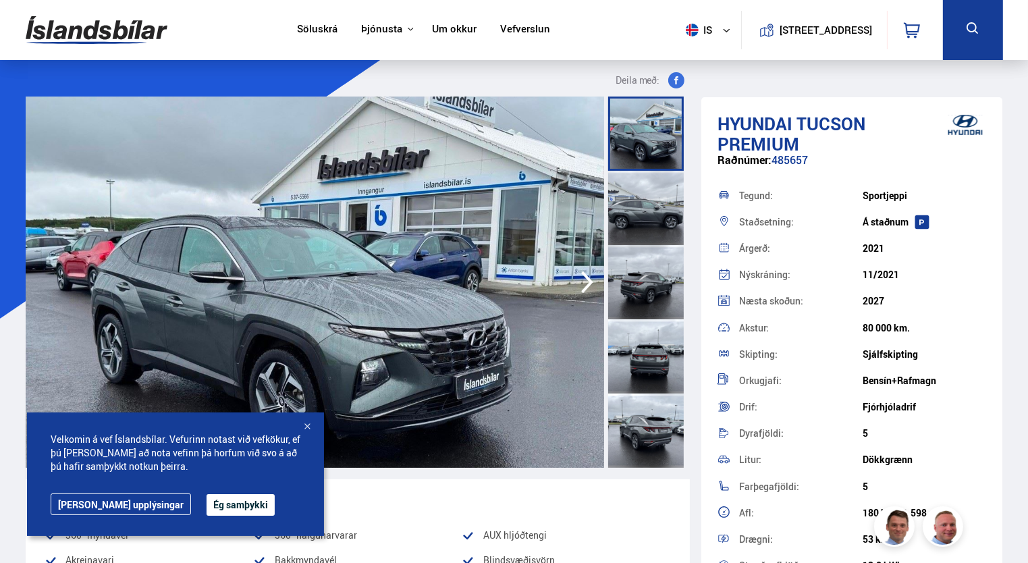
click at [590, 279] on icon "button" at bounding box center [587, 282] width 12 height 22
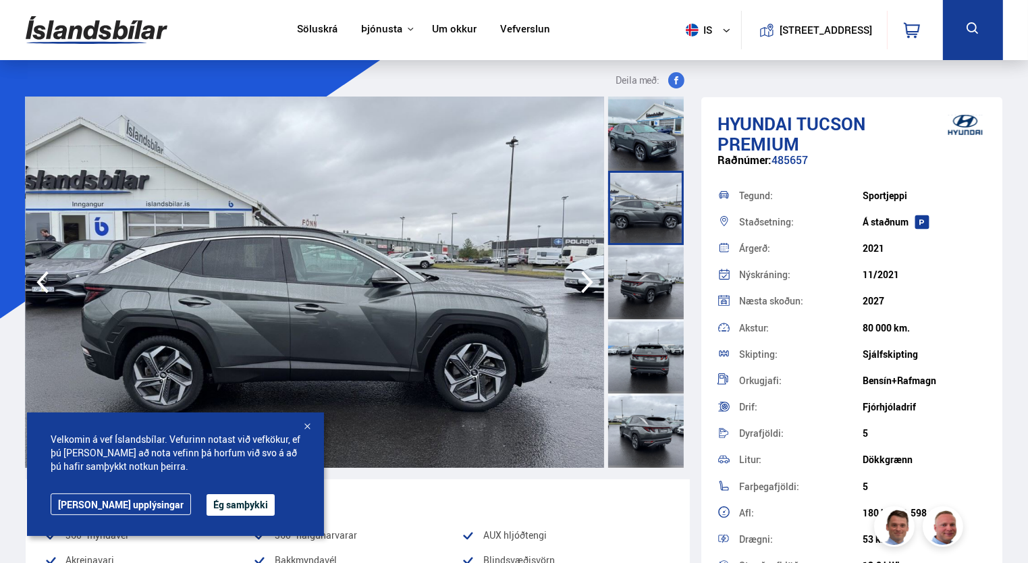
click at [590, 279] on icon "button" at bounding box center [587, 282] width 12 height 22
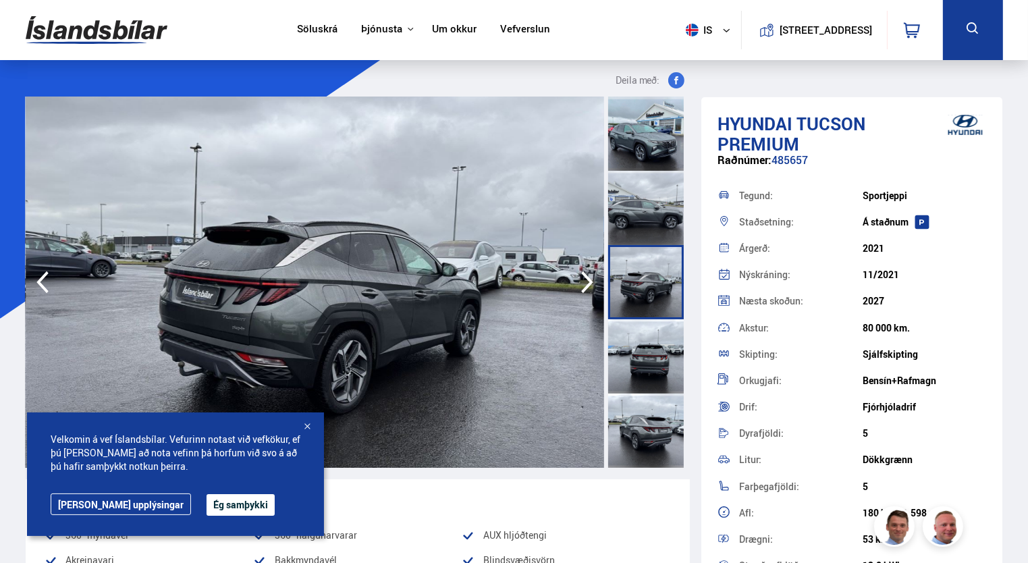
click at [590, 279] on icon "button" at bounding box center [587, 282] width 12 height 22
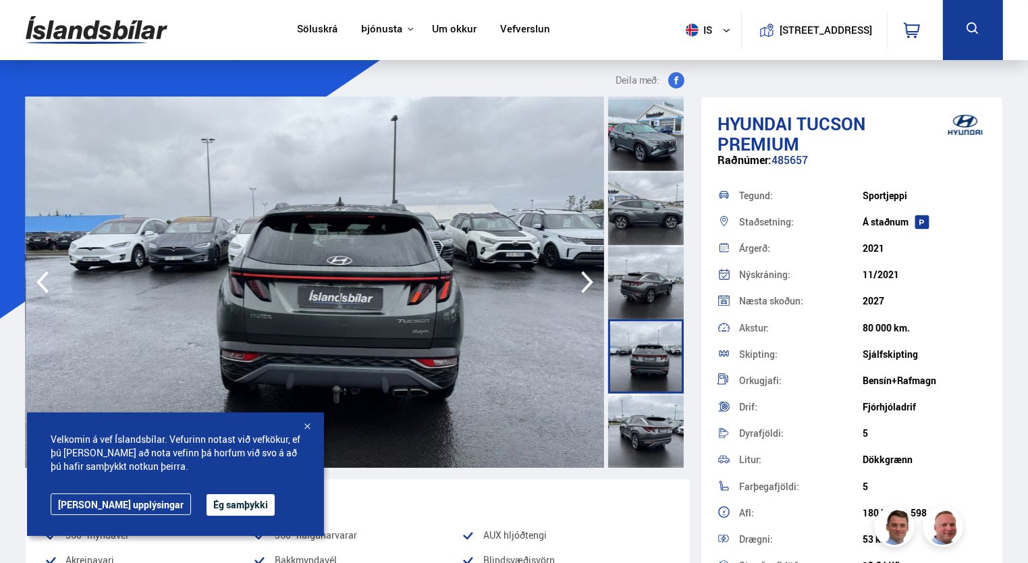
click at [590, 279] on icon "button" at bounding box center [587, 282] width 12 height 22
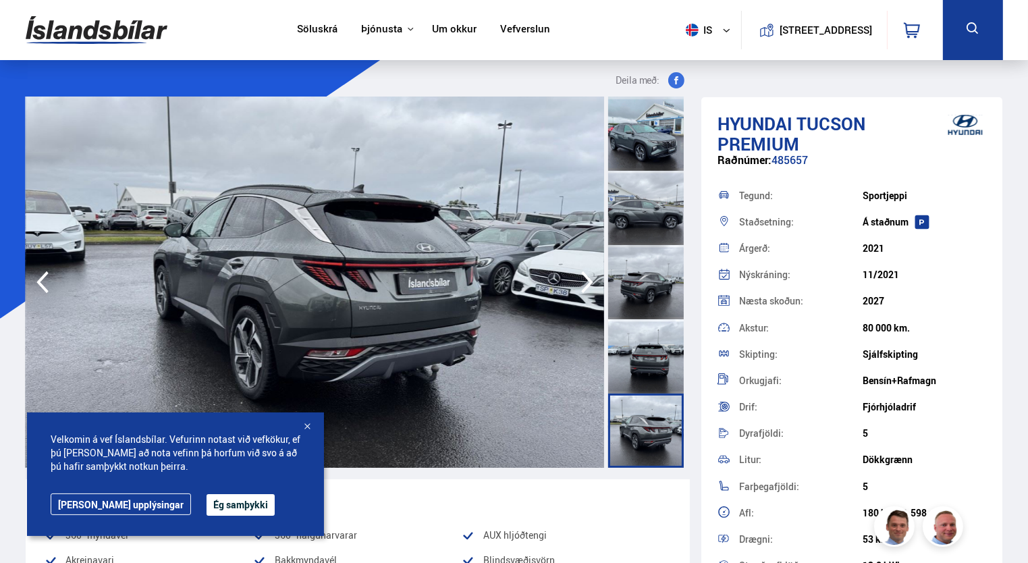
click at [590, 279] on icon "button" at bounding box center [587, 282] width 12 height 22
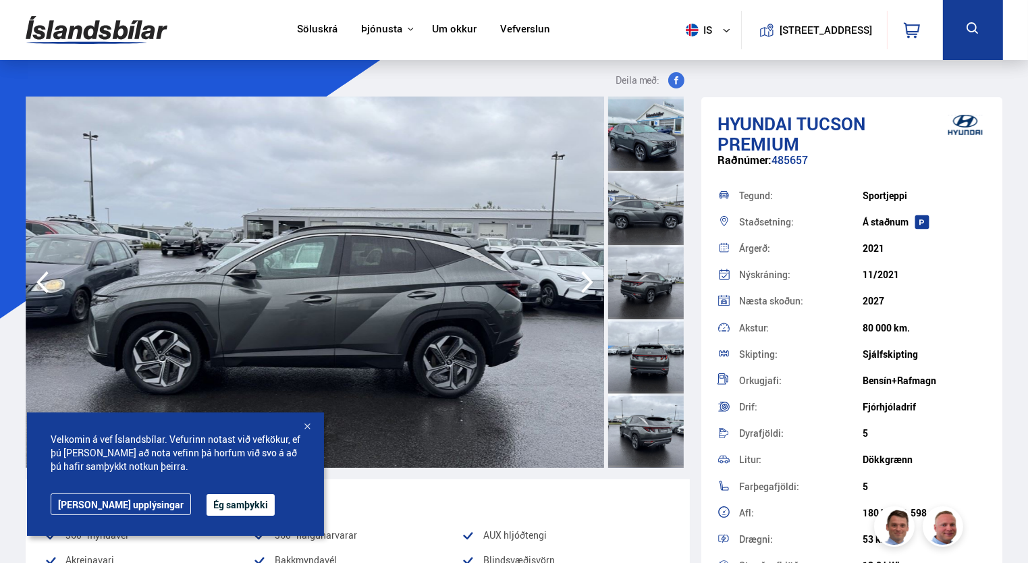
click at [590, 279] on icon "button" at bounding box center [587, 282] width 12 height 22
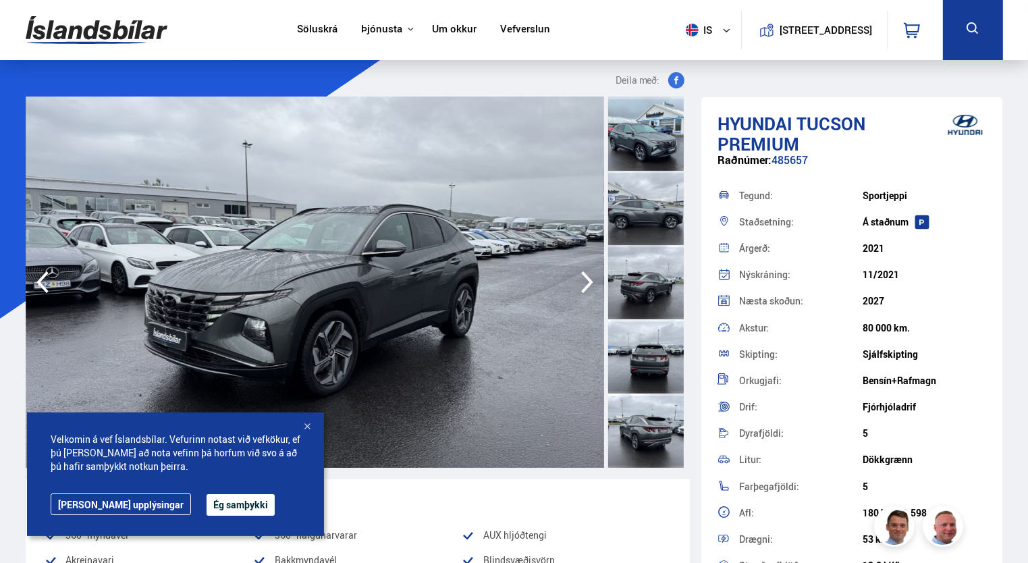
click at [590, 279] on icon "button" at bounding box center [587, 282] width 12 height 22
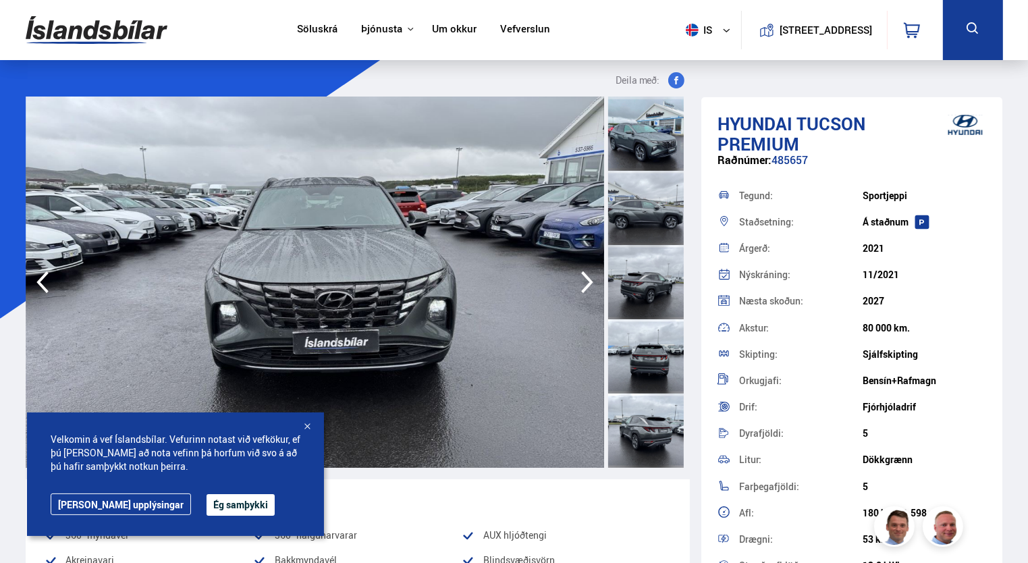
click at [590, 279] on icon "button" at bounding box center [587, 282] width 12 height 22
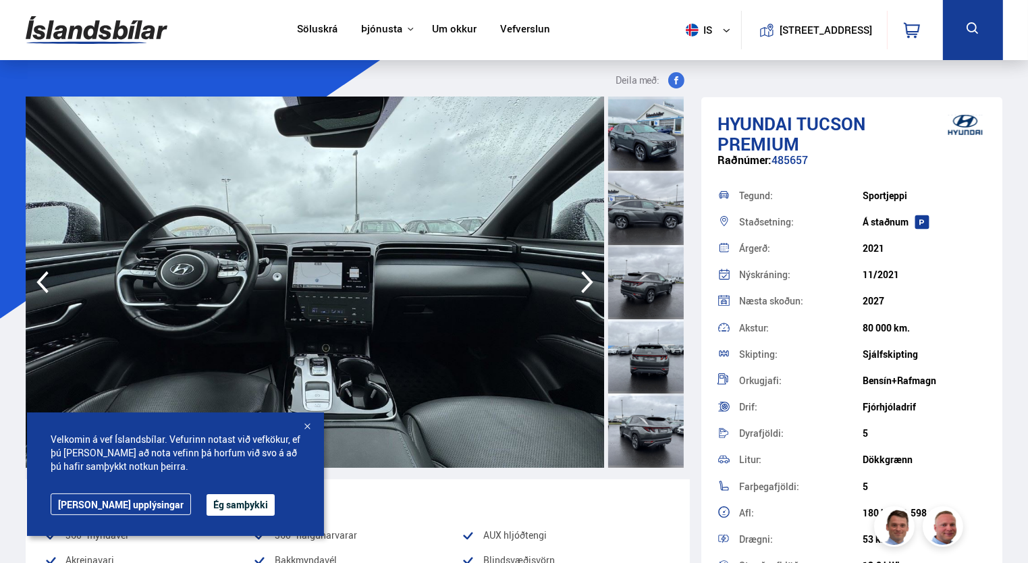
click at [590, 279] on icon "button" at bounding box center [587, 282] width 12 height 22
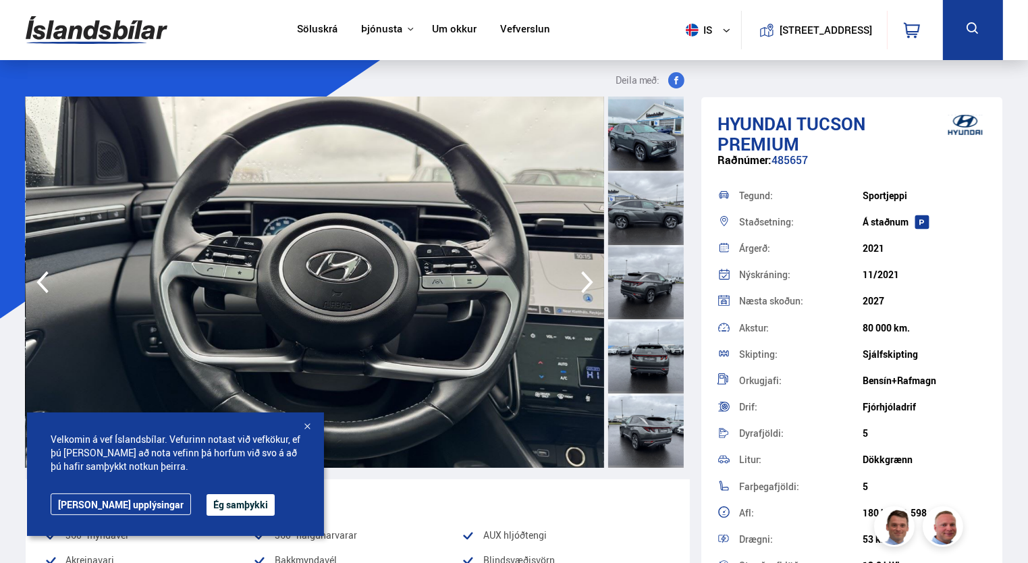
click at [590, 279] on icon "button" at bounding box center [587, 282] width 12 height 22
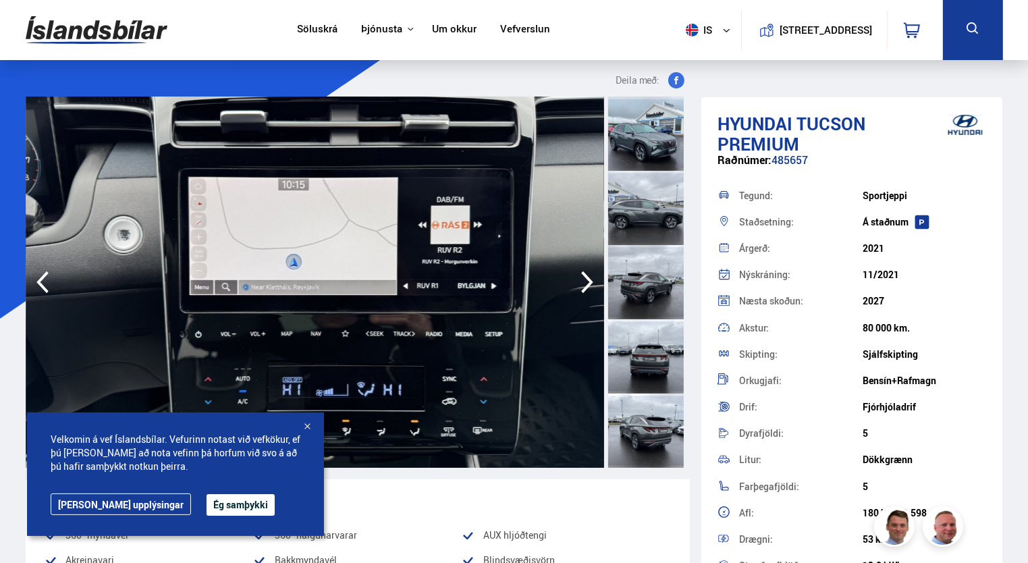
click at [590, 279] on icon "button" at bounding box center [587, 282] width 12 height 22
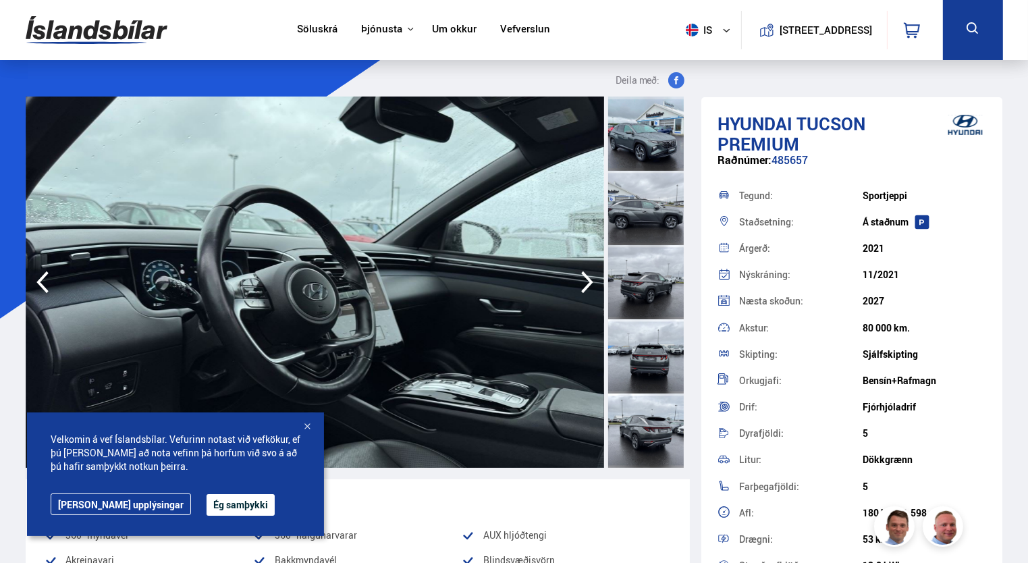
click at [590, 279] on icon "button" at bounding box center [587, 282] width 12 height 22
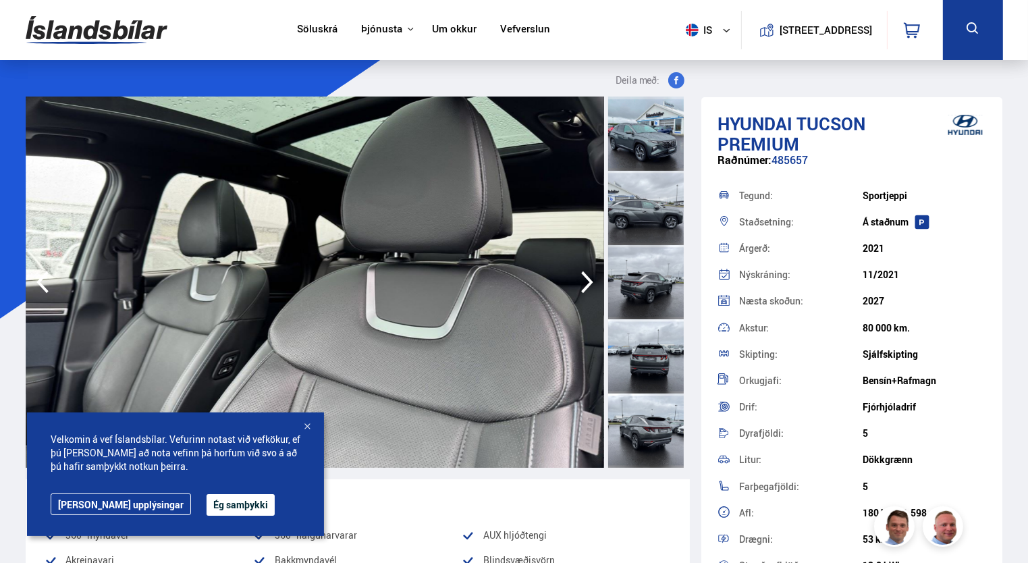
click at [590, 279] on icon "button" at bounding box center [587, 282] width 12 height 22
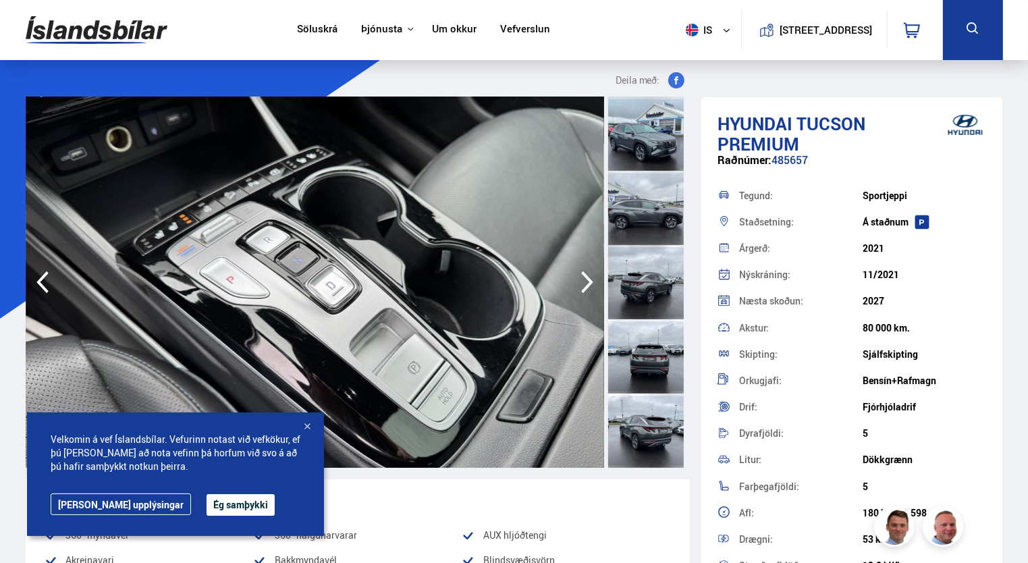
click at [590, 279] on icon "button" at bounding box center [587, 282] width 12 height 22
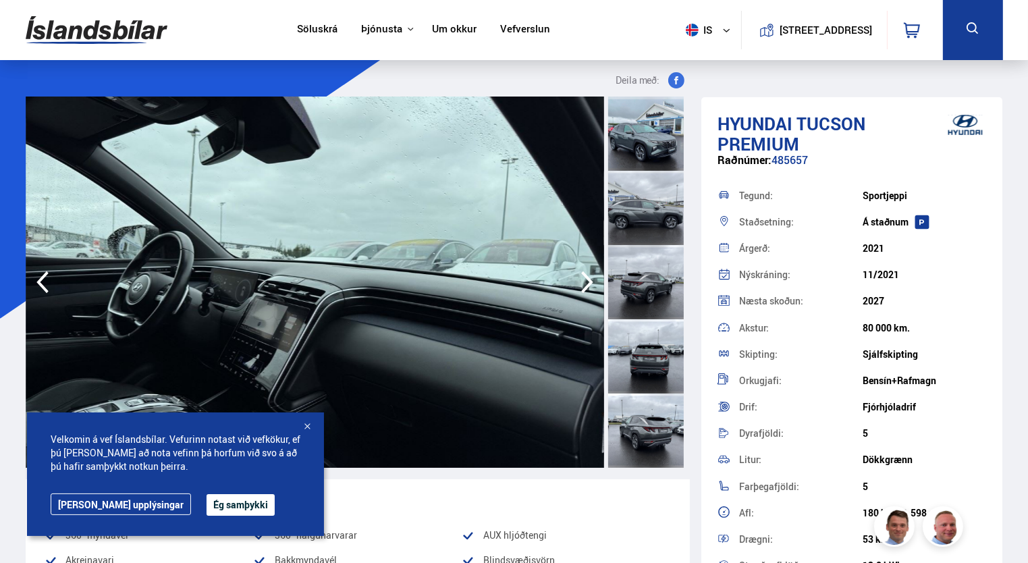
click at [590, 279] on icon "button" at bounding box center [587, 282] width 12 height 22
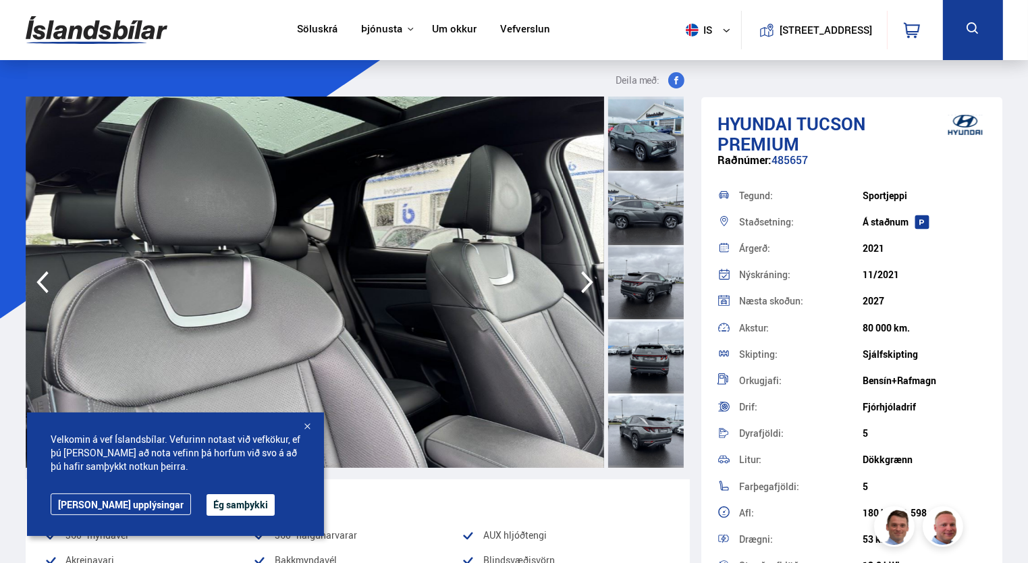
click at [590, 279] on icon "button" at bounding box center [587, 282] width 12 height 22
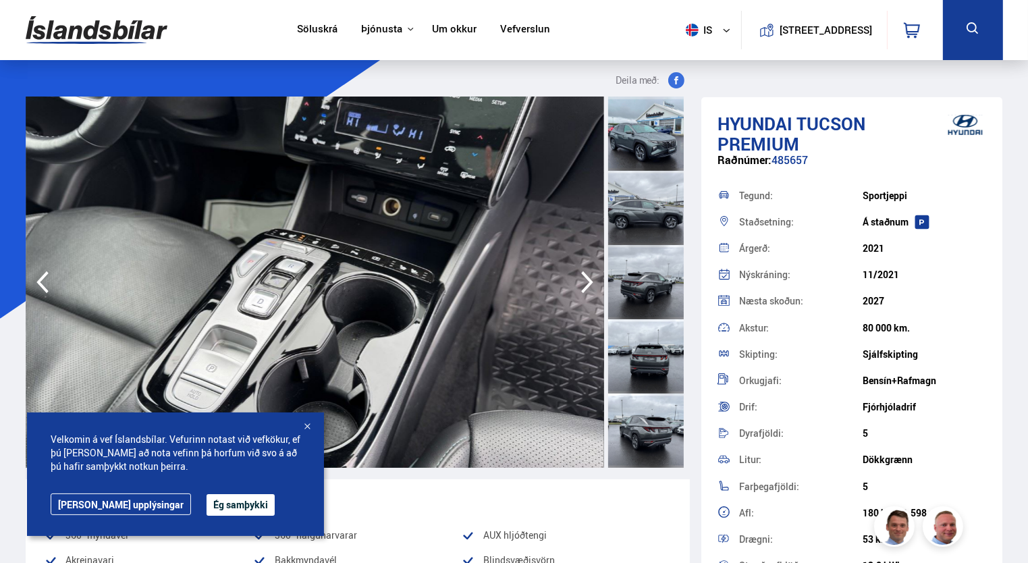
click at [590, 279] on icon "button" at bounding box center [587, 282] width 12 height 22
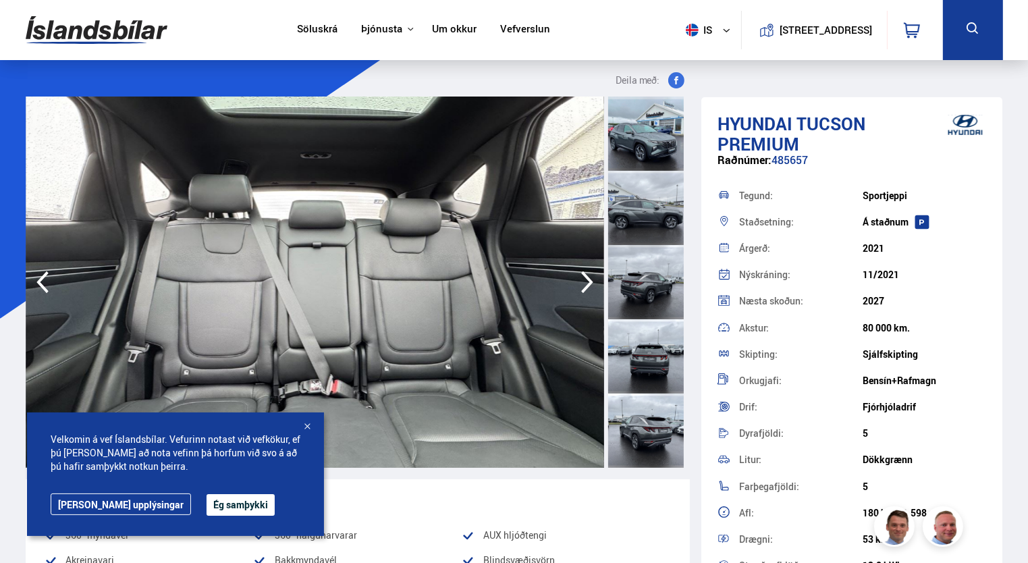
click at [590, 279] on icon "button" at bounding box center [587, 282] width 12 height 22
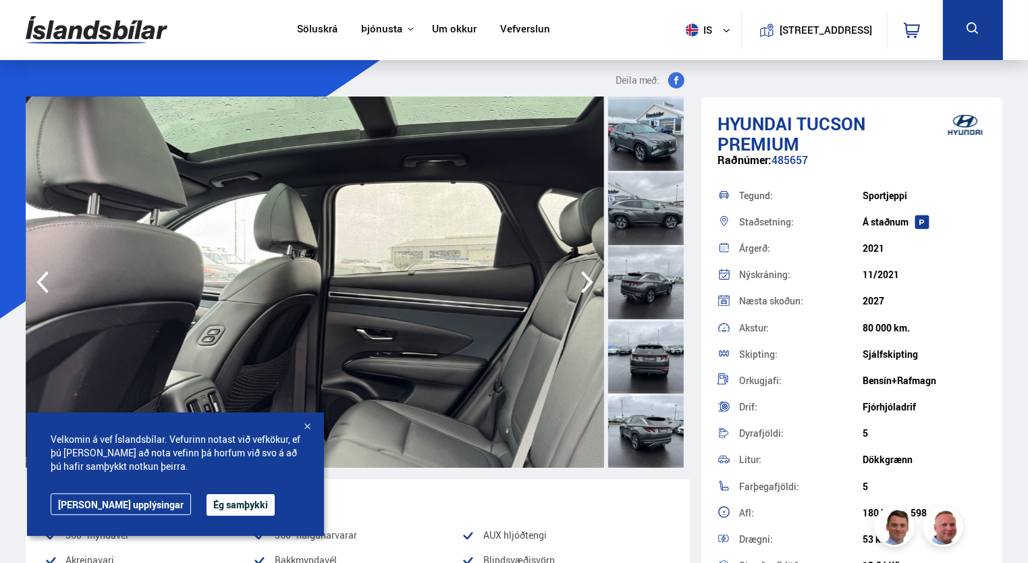
click at [590, 279] on icon "button" at bounding box center [587, 282] width 12 height 22
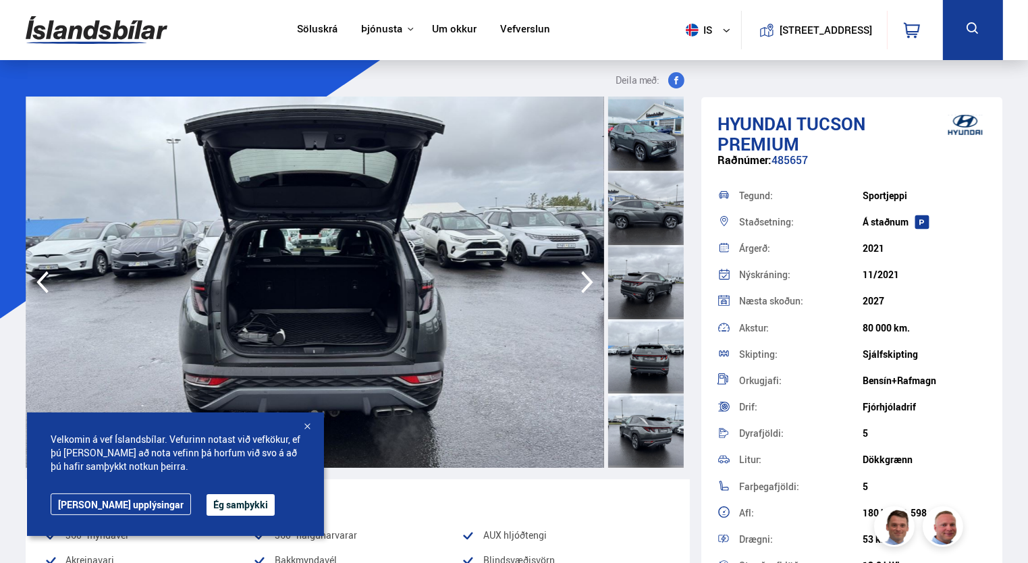
click at [590, 279] on icon "button" at bounding box center [587, 282] width 12 height 22
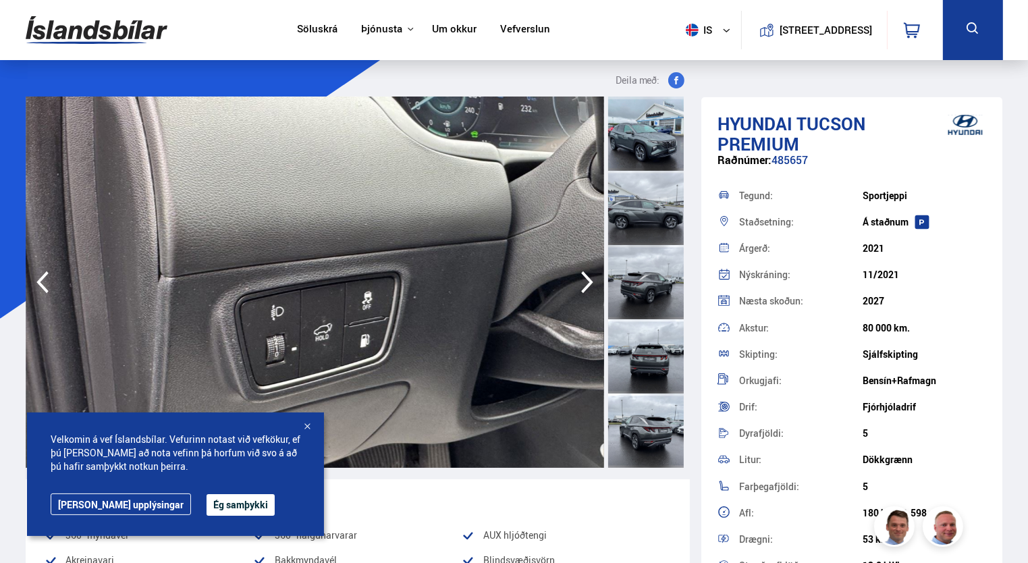
click at [590, 279] on icon "button" at bounding box center [587, 282] width 12 height 22
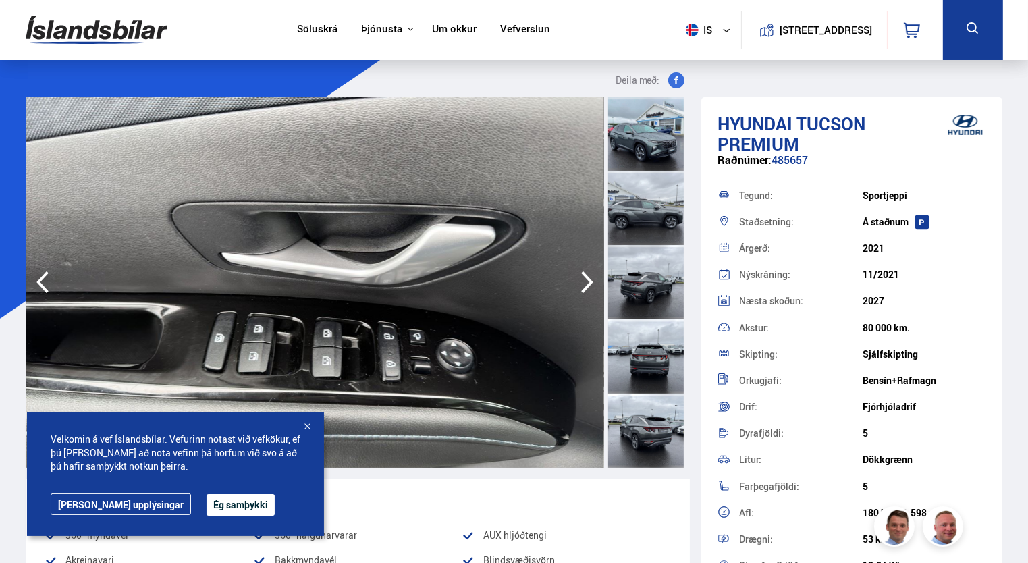
click at [590, 279] on icon "button" at bounding box center [587, 282] width 12 height 22
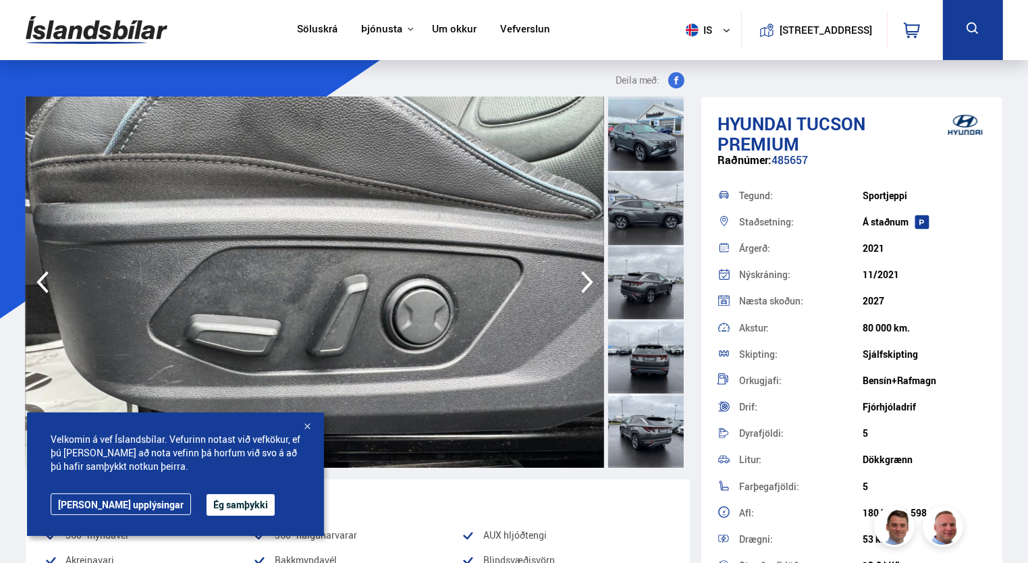
click at [590, 279] on icon "button" at bounding box center [587, 282] width 12 height 22
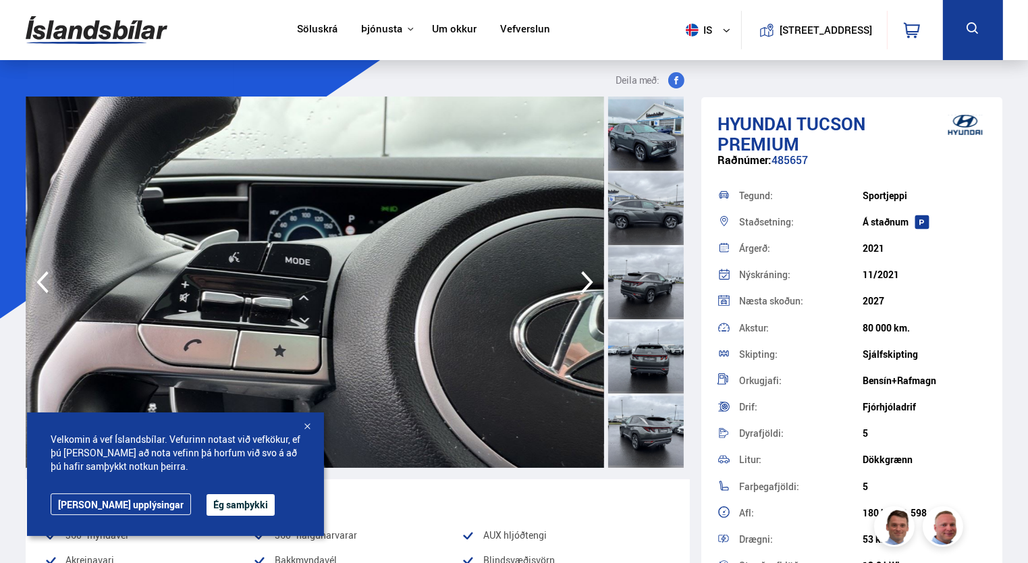
click at [590, 279] on icon "button" at bounding box center [587, 282] width 12 height 22
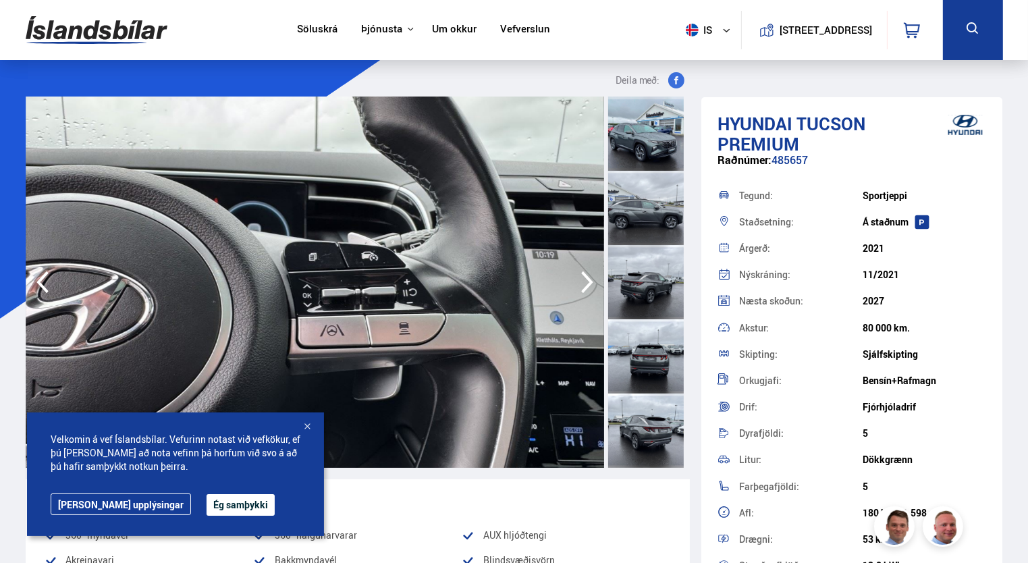
click at [590, 279] on icon "button" at bounding box center [587, 282] width 12 height 22
